Goal: Task Accomplishment & Management: Complete application form

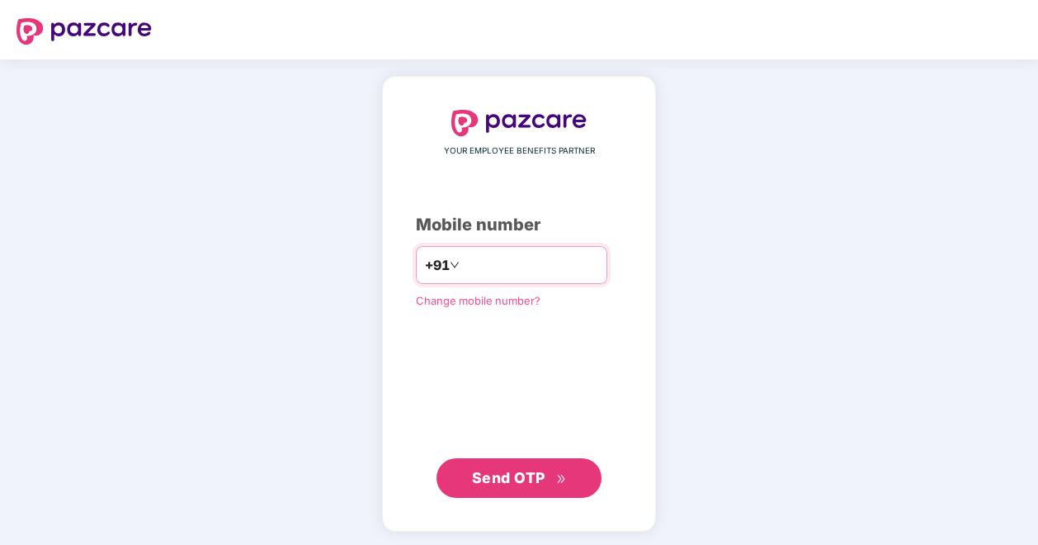
click at [514, 271] on input "number" at bounding box center [530, 265] width 135 height 26
type input "**********"
click at [536, 475] on span "Send OTP" at bounding box center [508, 477] width 73 height 17
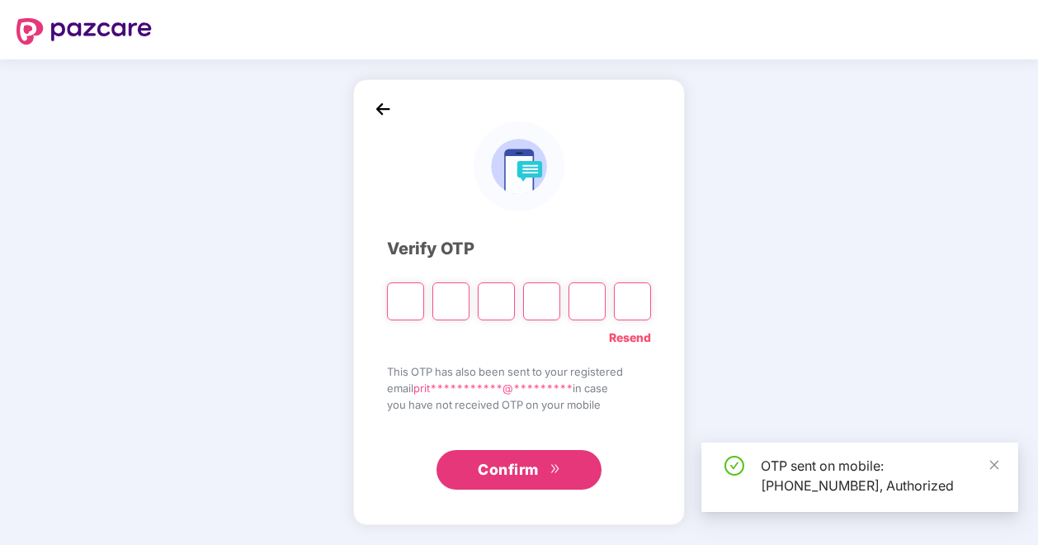
type input "*"
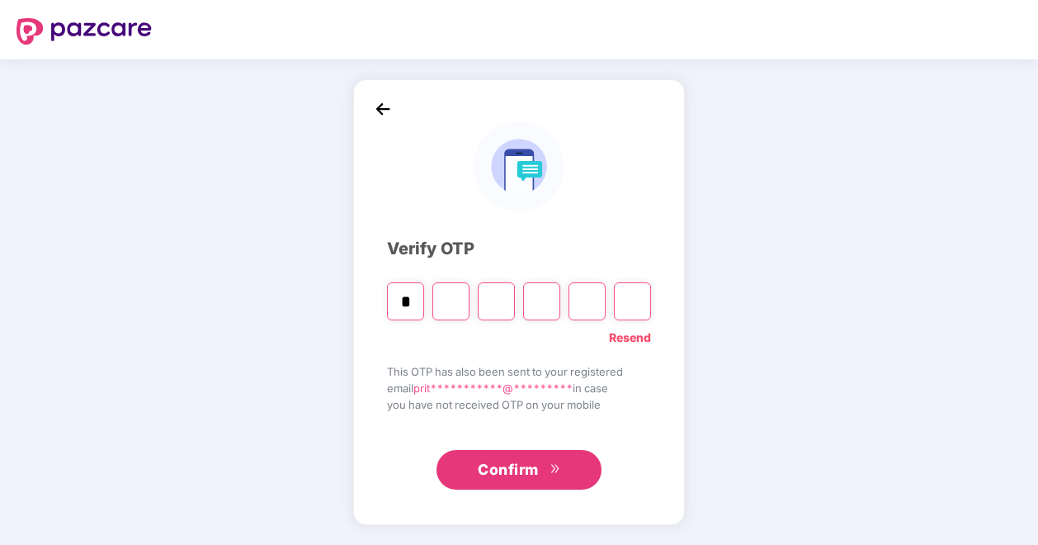
type input "*"
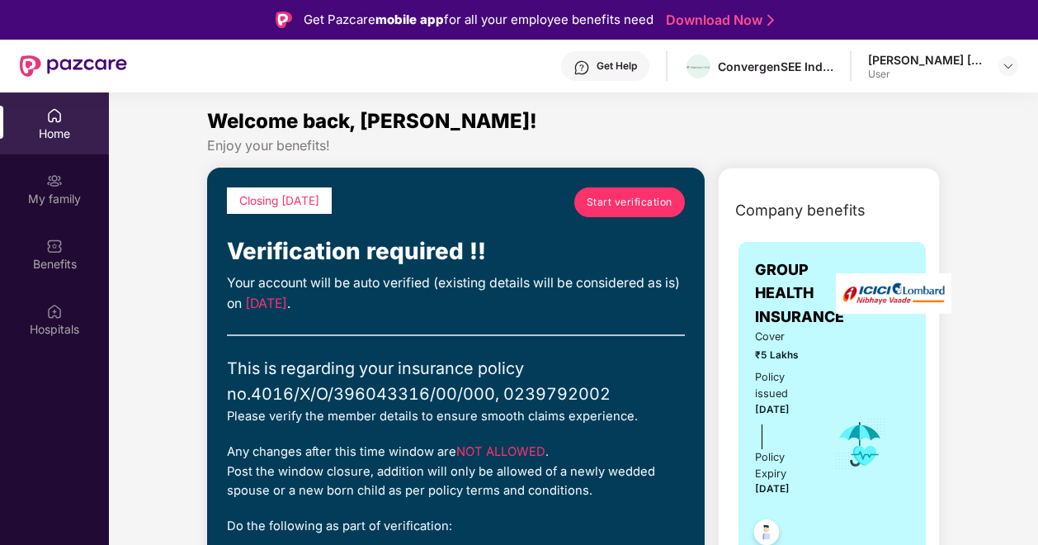
click at [628, 211] on link "Start verification" at bounding box center [629, 202] width 111 height 30
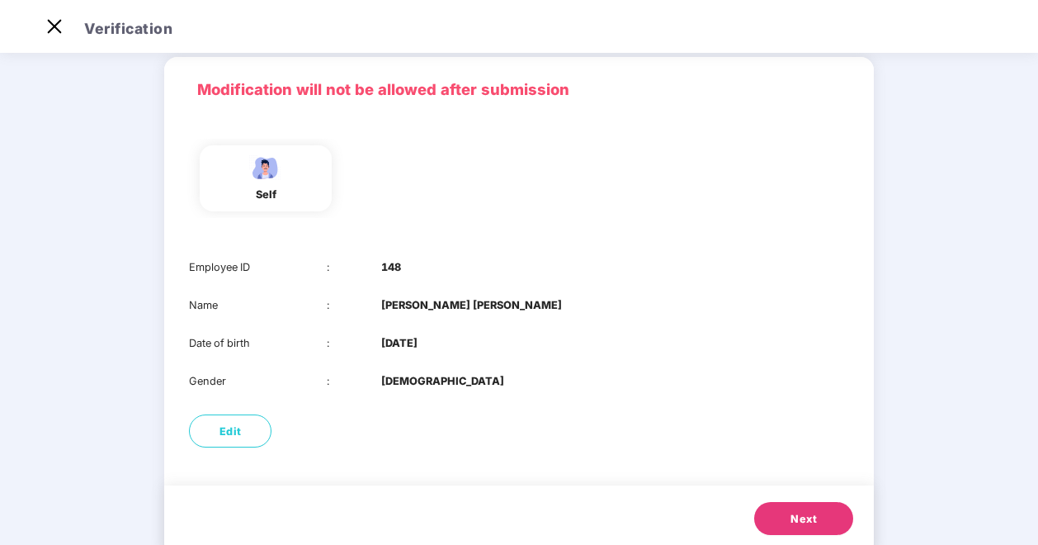
scroll to position [105, 0]
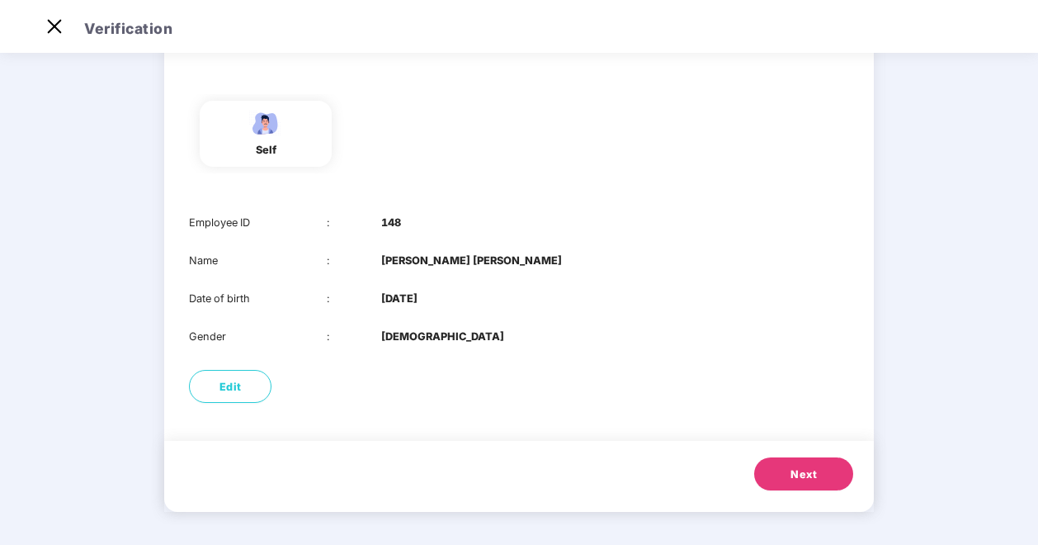
click at [814, 470] on span "Next" at bounding box center [804, 474] width 26 height 17
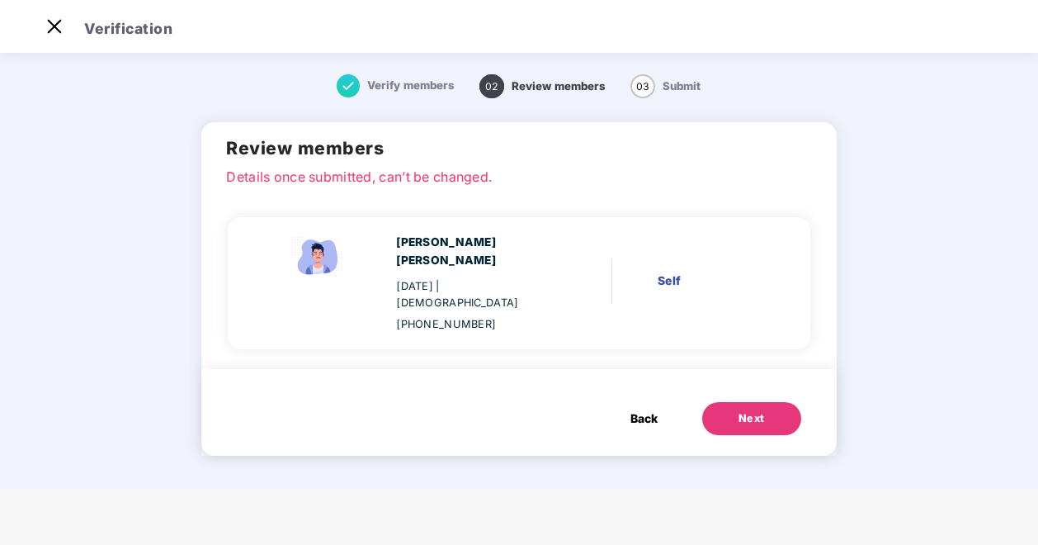
click at [753, 410] on div "Next" at bounding box center [752, 418] width 26 height 17
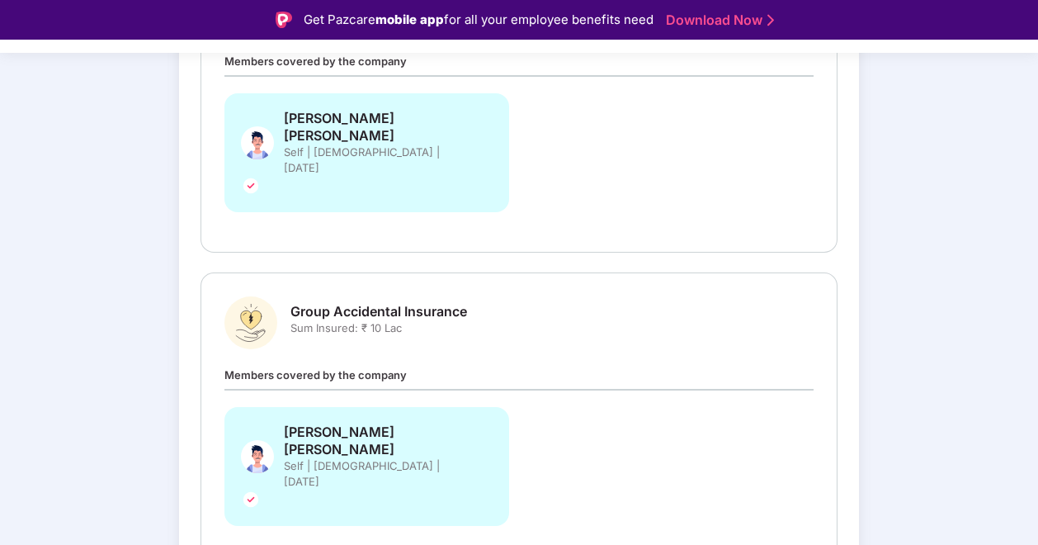
scroll to position [334, 0]
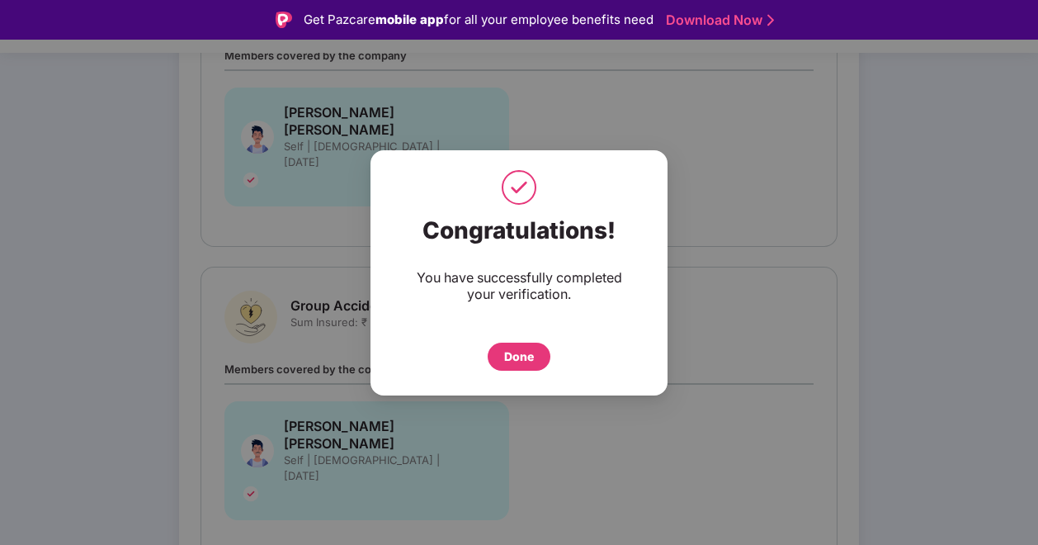
click at [543, 359] on div "Done" at bounding box center [519, 356] width 63 height 28
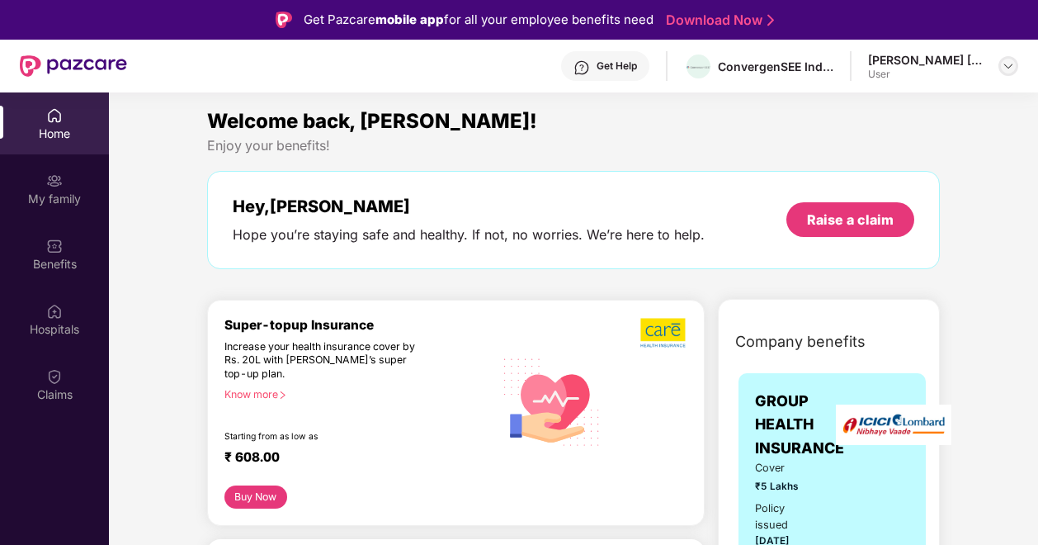
click at [1001, 69] on div at bounding box center [1009, 66] width 20 height 20
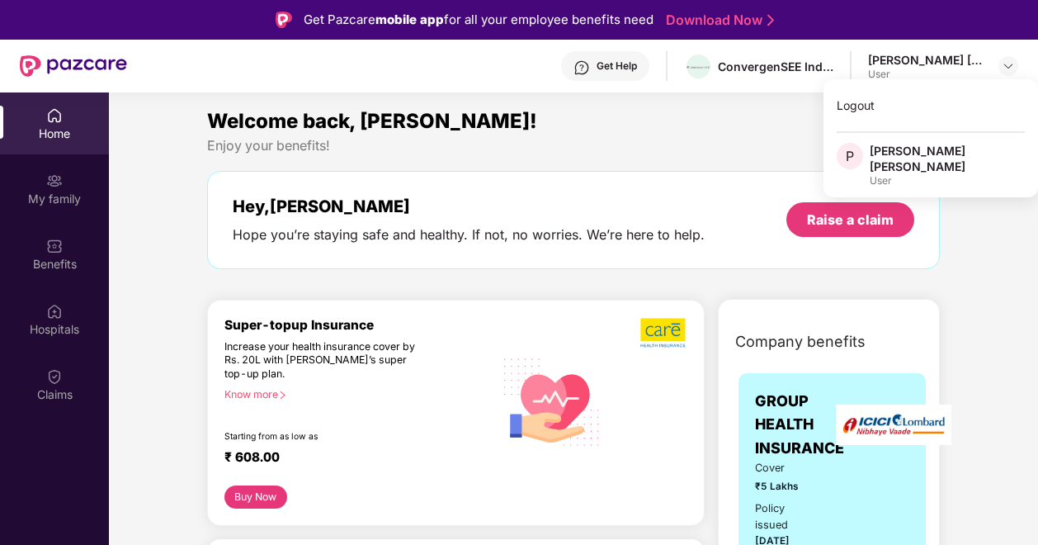
click at [778, 111] on div "Welcome back, [PERSON_NAME]!" at bounding box center [573, 121] width 733 height 31
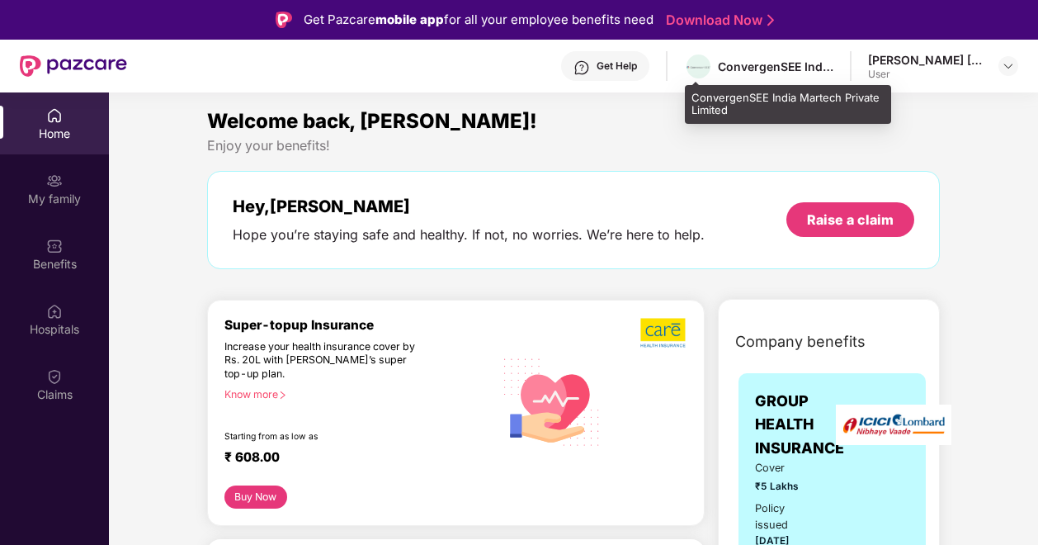
click at [783, 72] on div "ConvergenSEE India Martech Private Limited" at bounding box center [776, 67] width 116 height 16
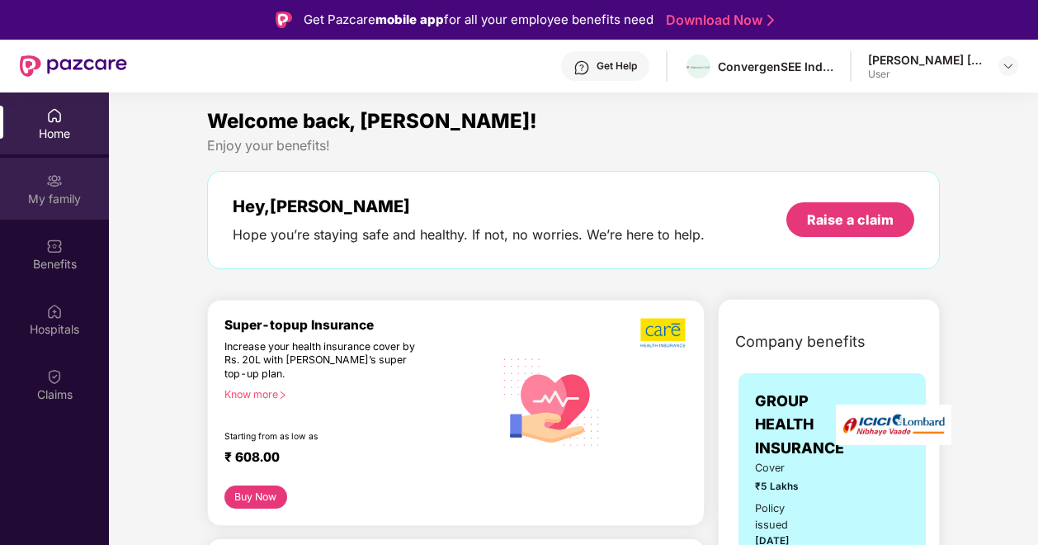
click at [43, 193] on div "My family" at bounding box center [54, 199] width 109 height 17
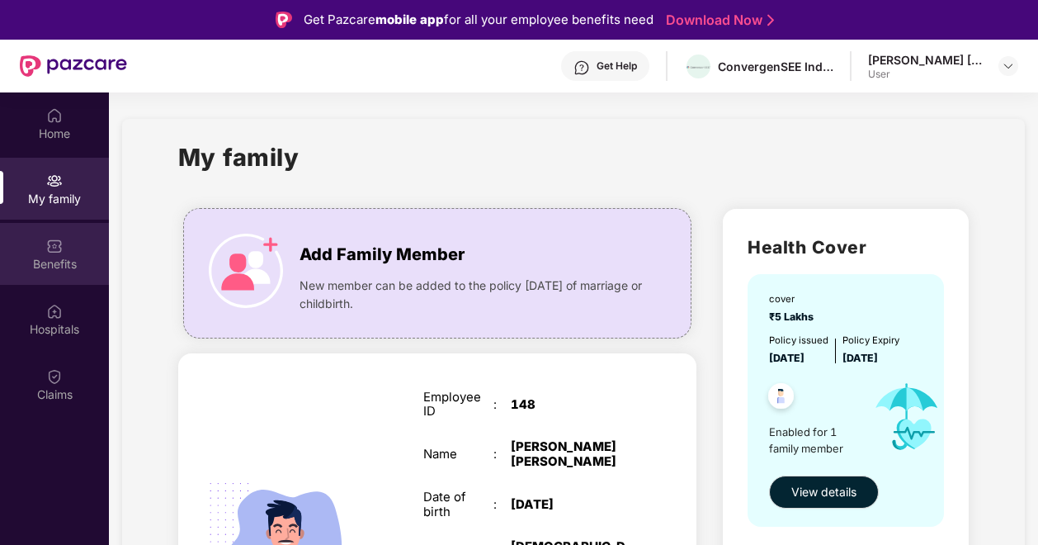
click at [50, 259] on div "Benefits" at bounding box center [54, 264] width 109 height 17
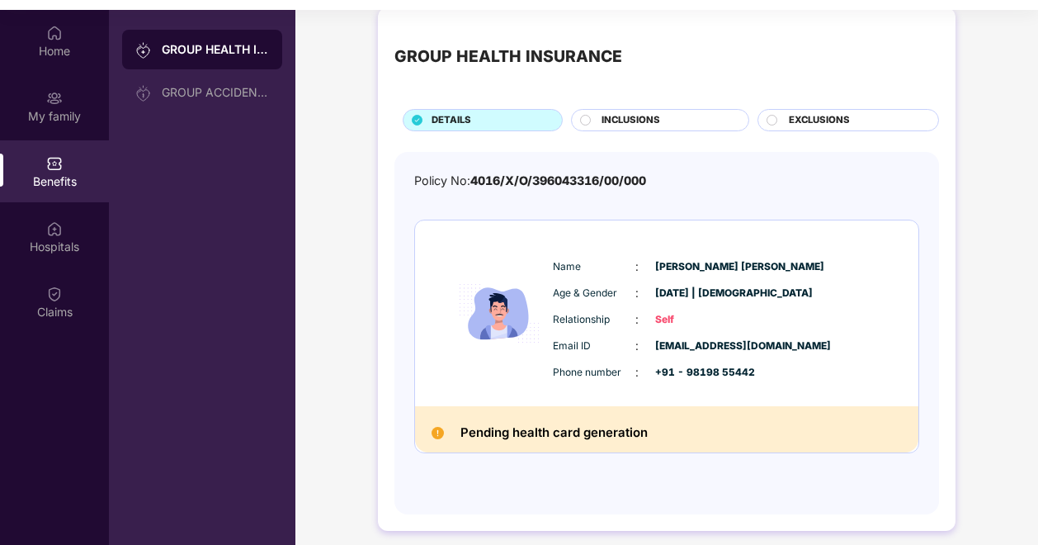
scroll to position [92, 0]
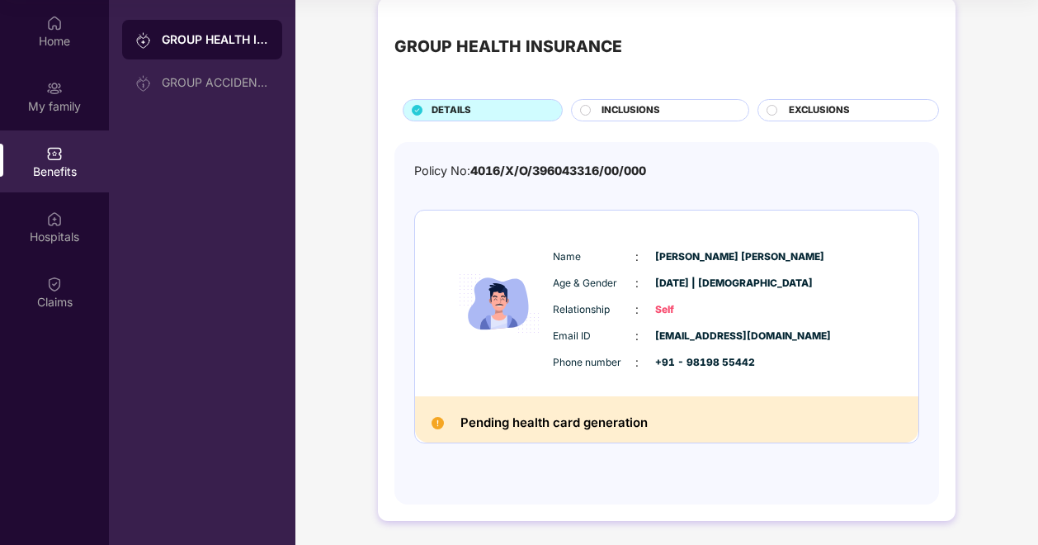
click at [593, 120] on div "INCLUSIONS" at bounding box center [660, 110] width 179 height 22
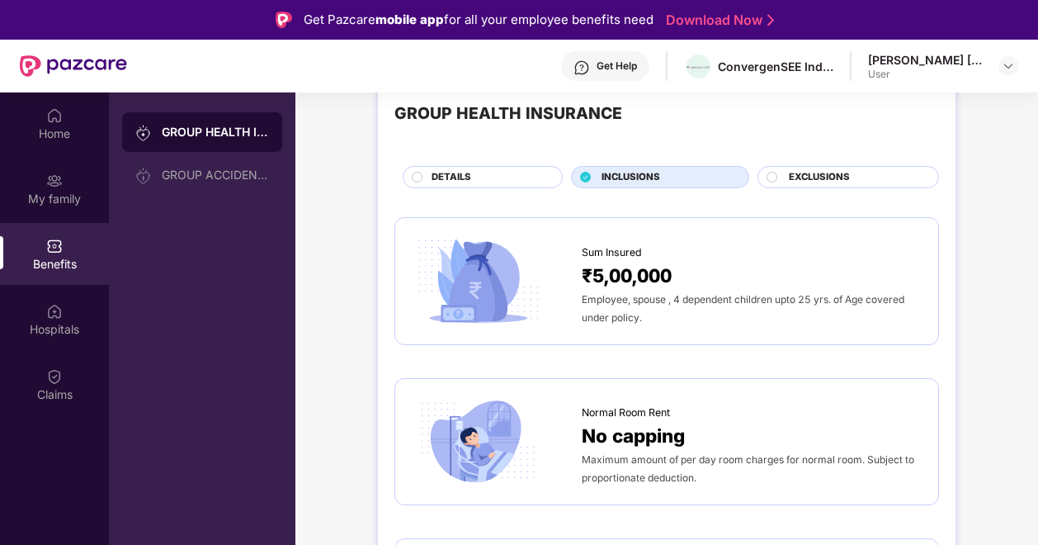
scroll to position [0, 0]
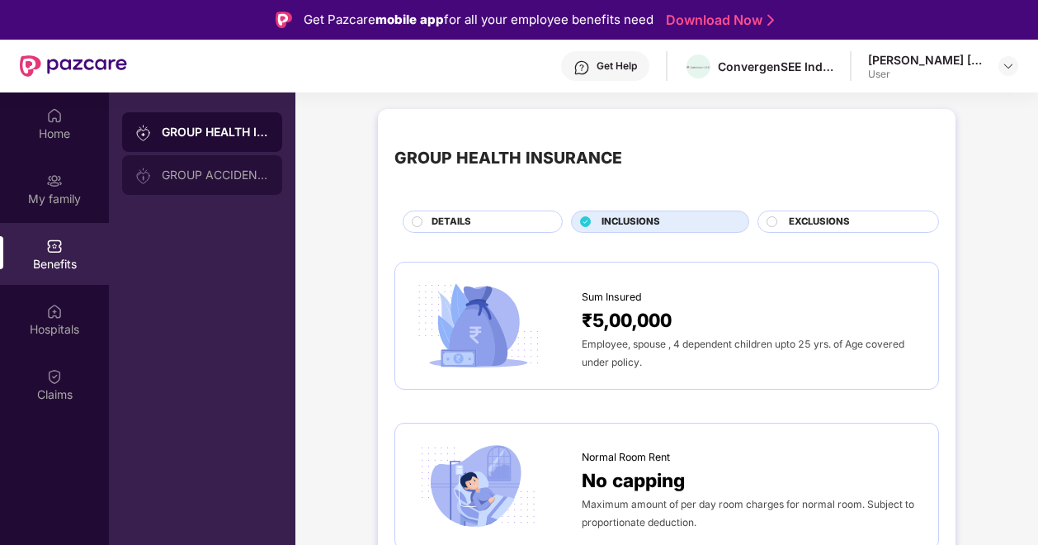
click at [212, 175] on div "GROUP ACCIDENTAL INSURANCE" at bounding box center [215, 174] width 107 height 13
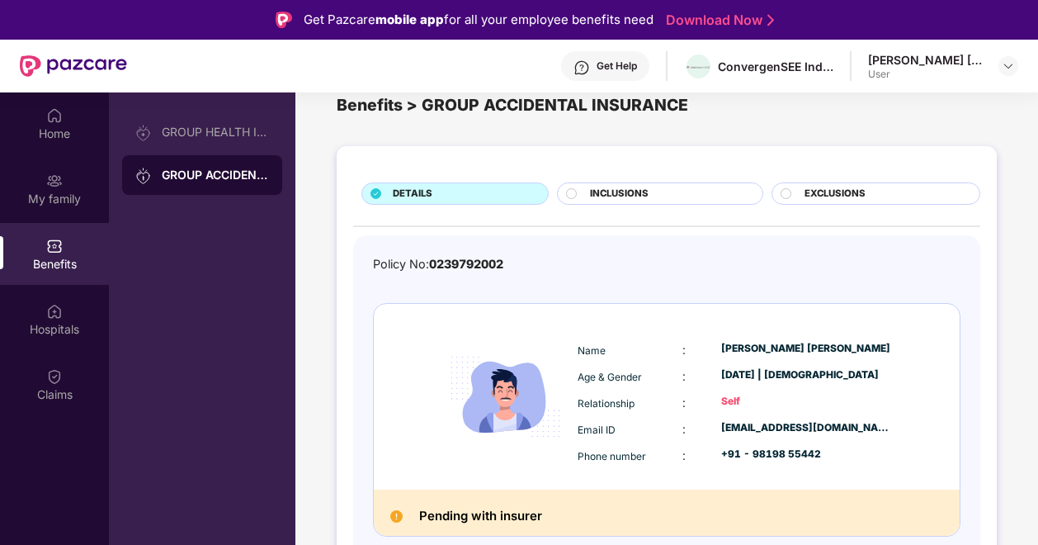
scroll to position [92, 0]
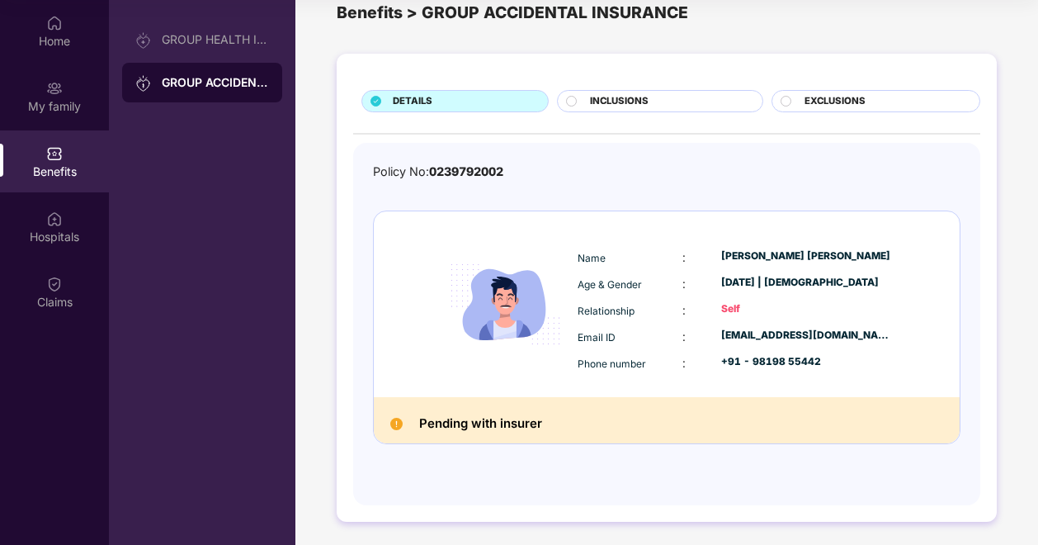
click at [582, 109] on div "INCLUSIONS" at bounding box center [668, 102] width 172 height 17
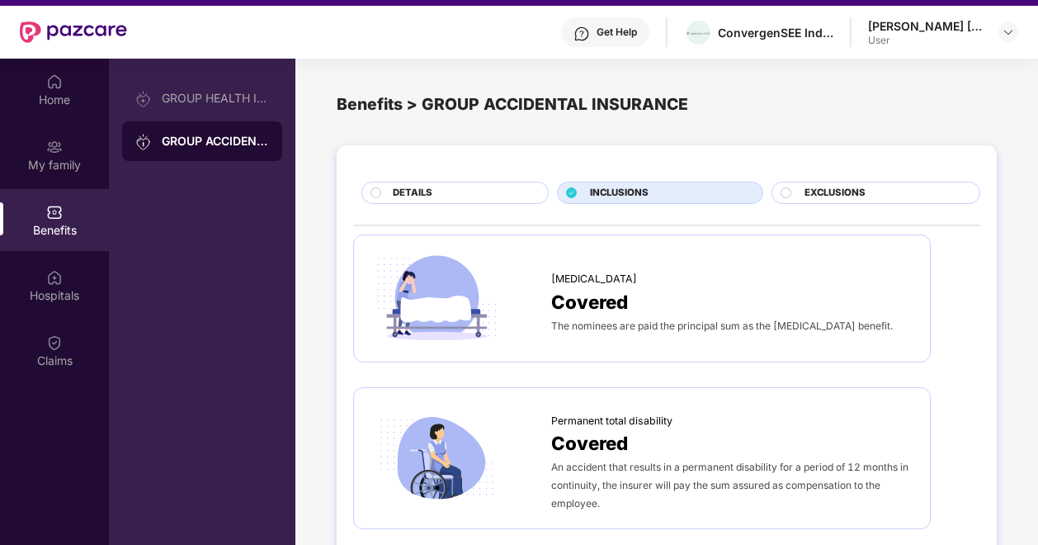
scroll to position [0, 0]
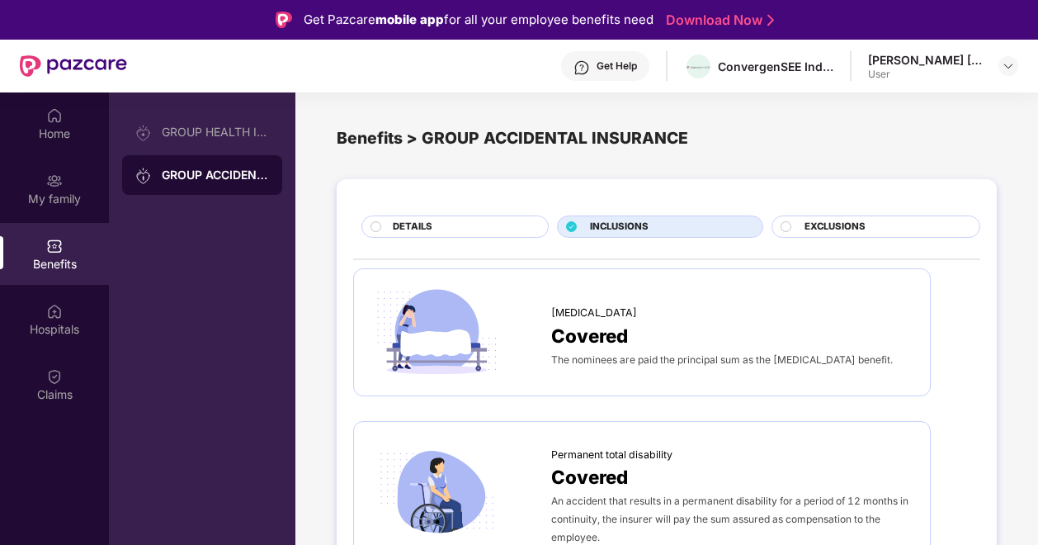
click at [848, 235] on div "EXCLUSIONS" at bounding box center [883, 228] width 175 height 17
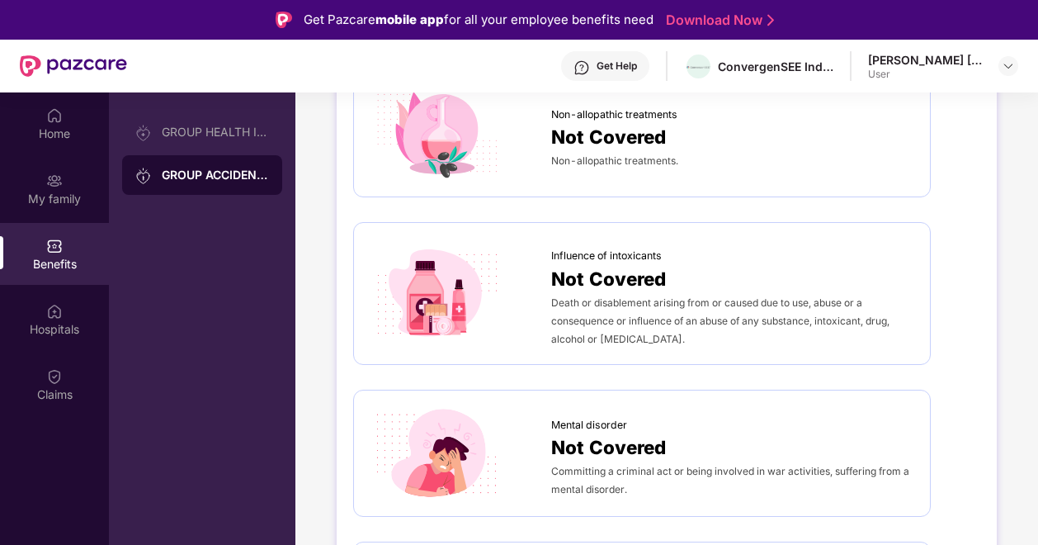
scroll to position [810, 0]
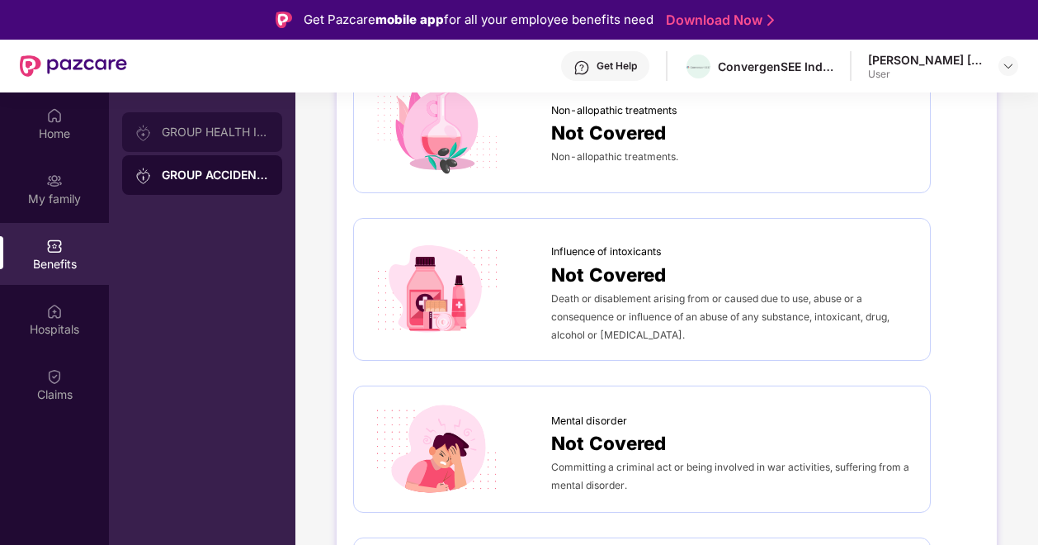
click at [158, 143] on div "GROUP HEALTH INSURANCE" at bounding box center [202, 132] width 160 height 40
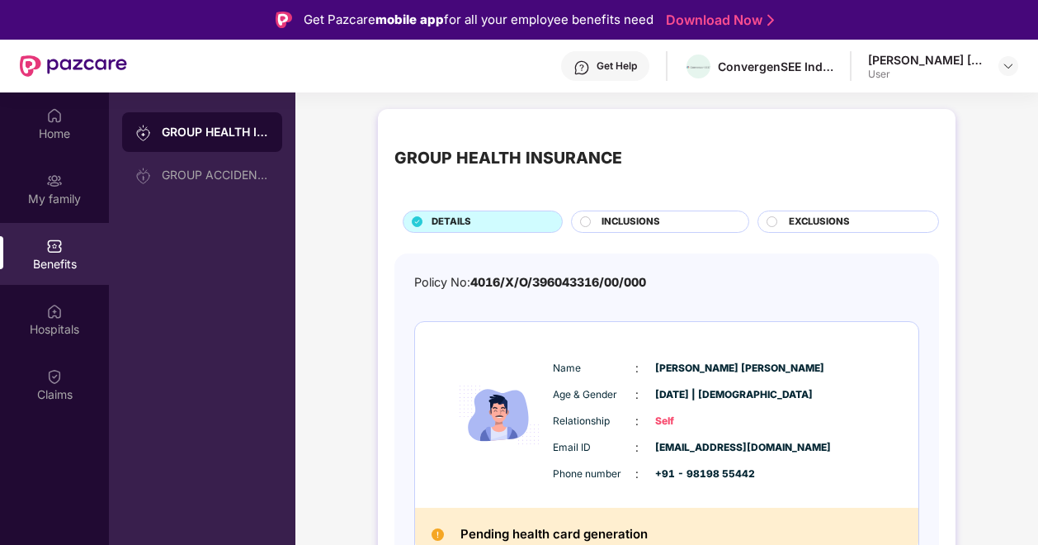
click at [901, 220] on div "EXCLUSIONS" at bounding box center [855, 223] width 149 height 17
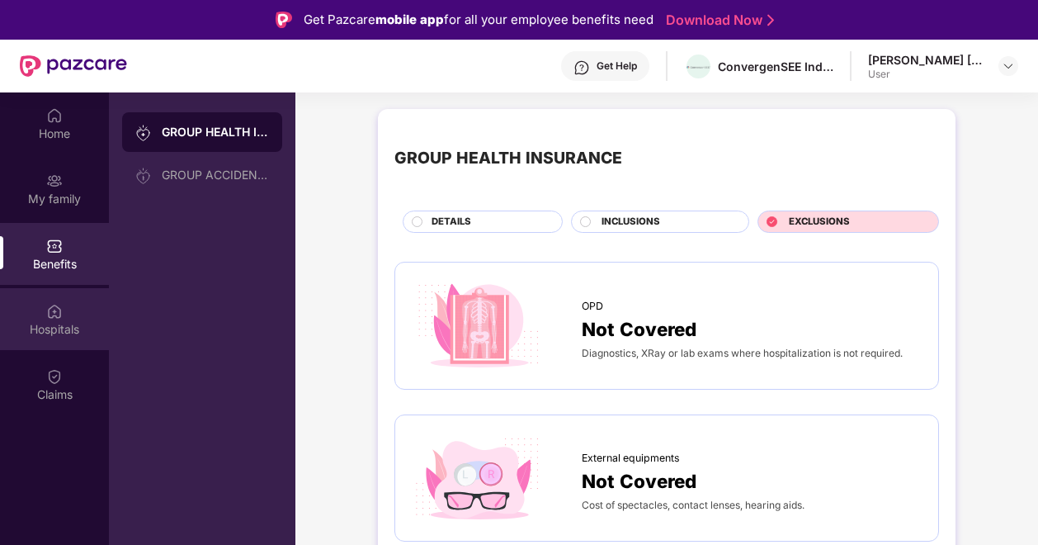
click at [69, 317] on div "Hospitals" at bounding box center [54, 319] width 109 height 62
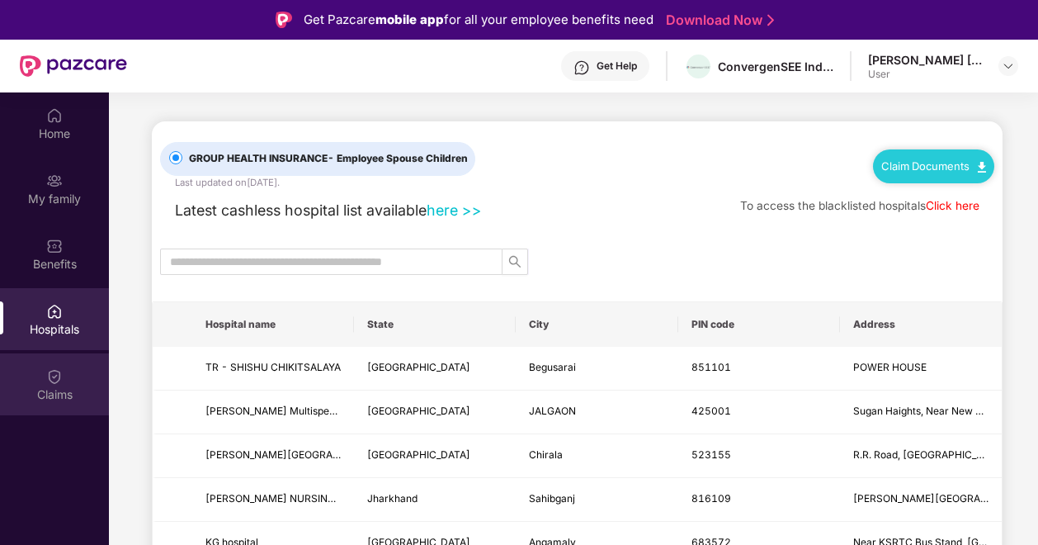
click at [85, 380] on div "Claims" at bounding box center [54, 384] width 109 height 62
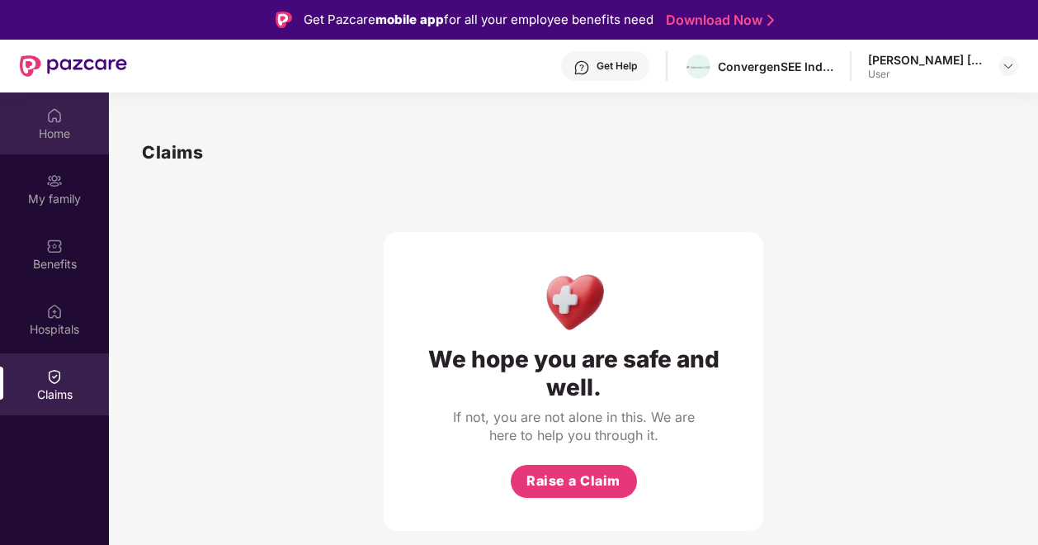
click at [50, 144] on div "Home" at bounding box center [54, 123] width 109 height 62
